Goal: Find specific page/section: Find specific page/section

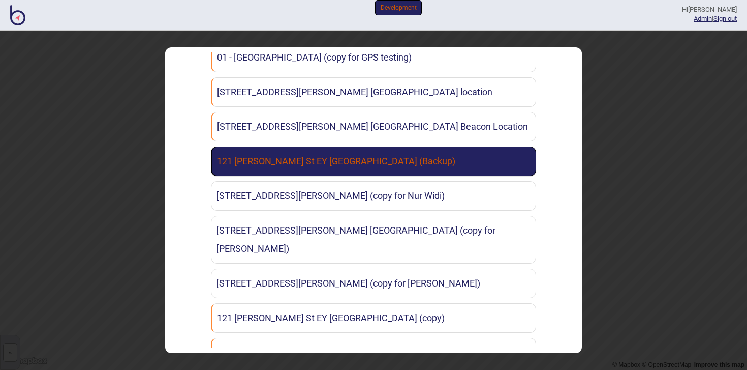
scroll to position [51, 0]
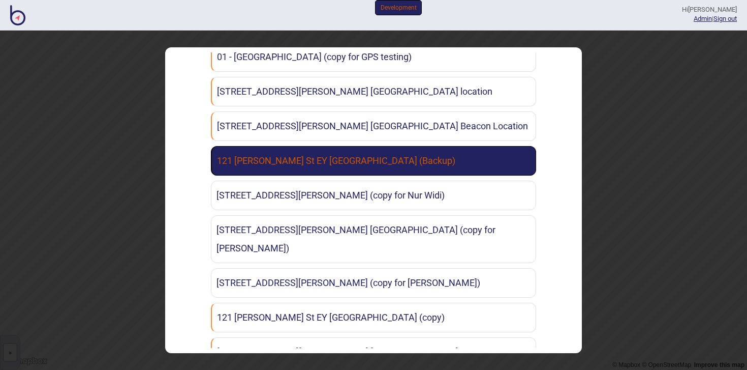
type input "EY"
click at [449, 172] on link "121 [PERSON_NAME] St EY [GEOGRAPHIC_DATA] (Backup)" at bounding box center [373, 160] width 325 height 29
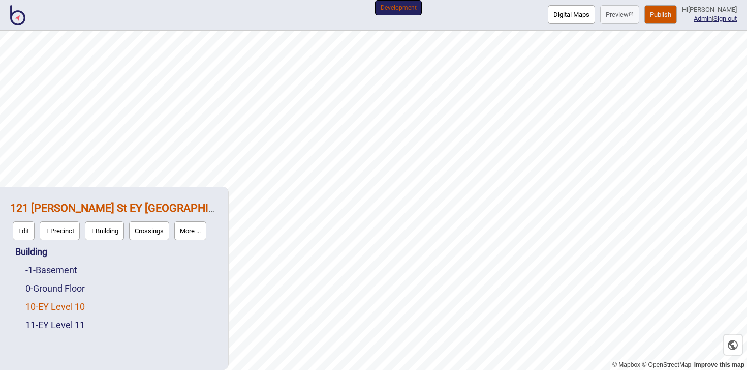
click at [79, 305] on link "10 - EY Level 10" at bounding box center [54, 306] width 59 height 11
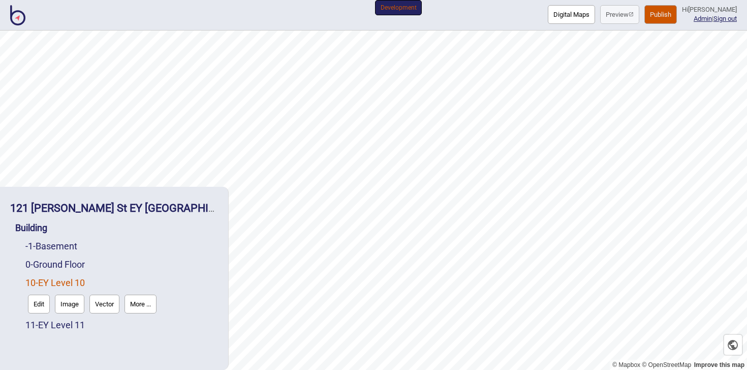
click at [37, 296] on button "Edit" at bounding box center [39, 303] width 22 height 19
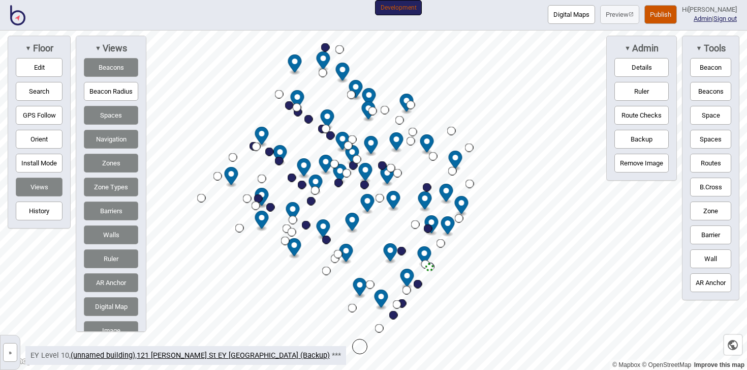
click at [20, 16] on img at bounding box center [17, 15] width 15 height 20
